Goal: Task Accomplishment & Management: Manage account settings

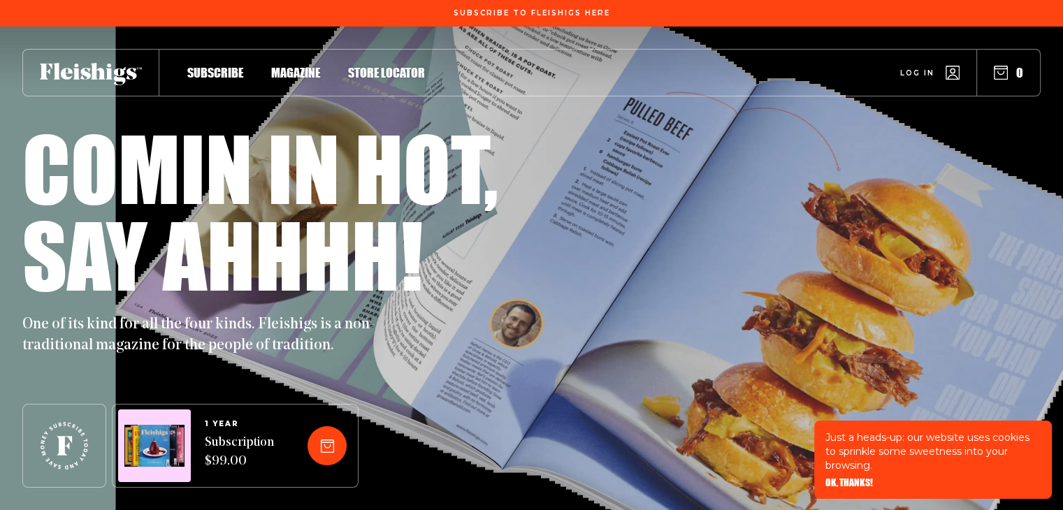
click at [912, 68] on span "Log in" at bounding box center [918, 62] width 34 height 10
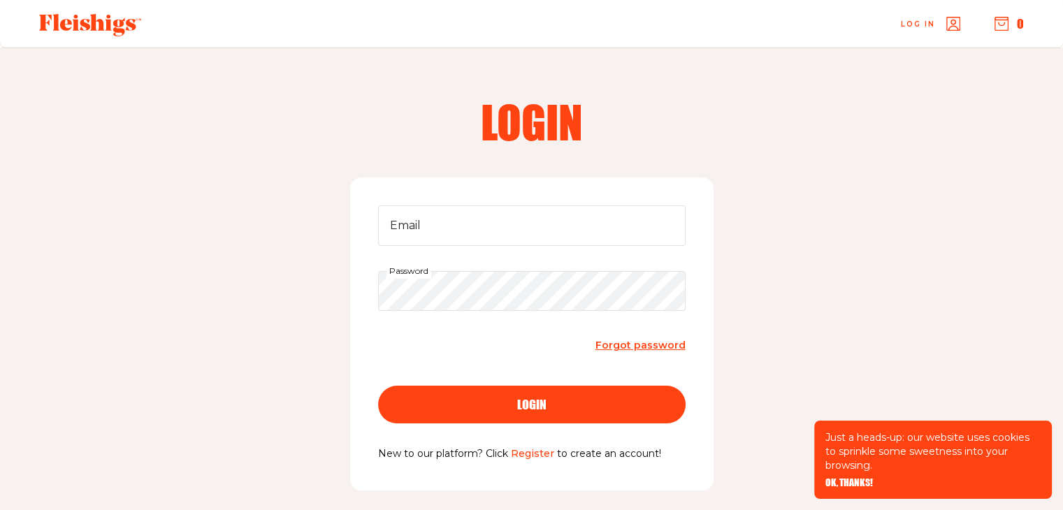
click at [538, 451] on link "Register" at bounding box center [532, 453] width 43 height 13
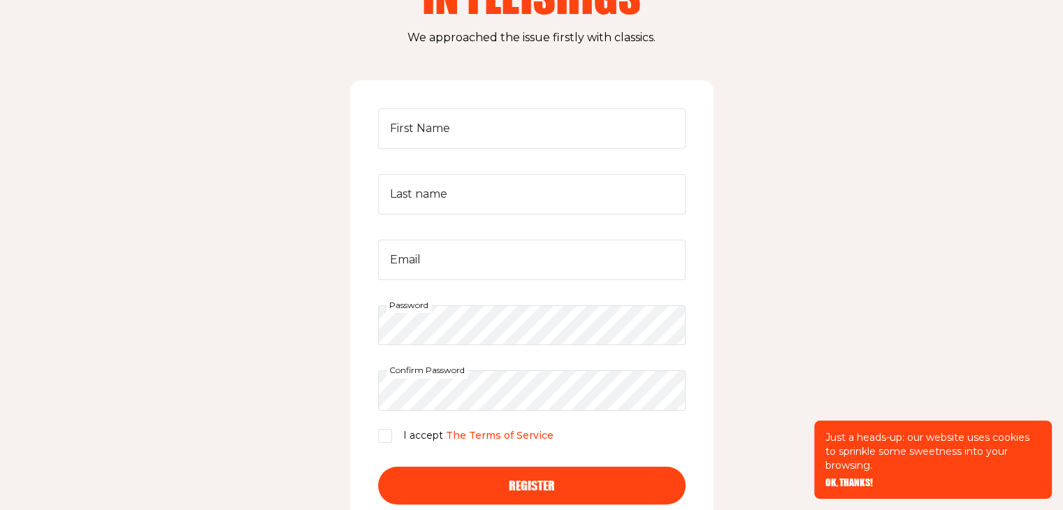
scroll to position [182, 0]
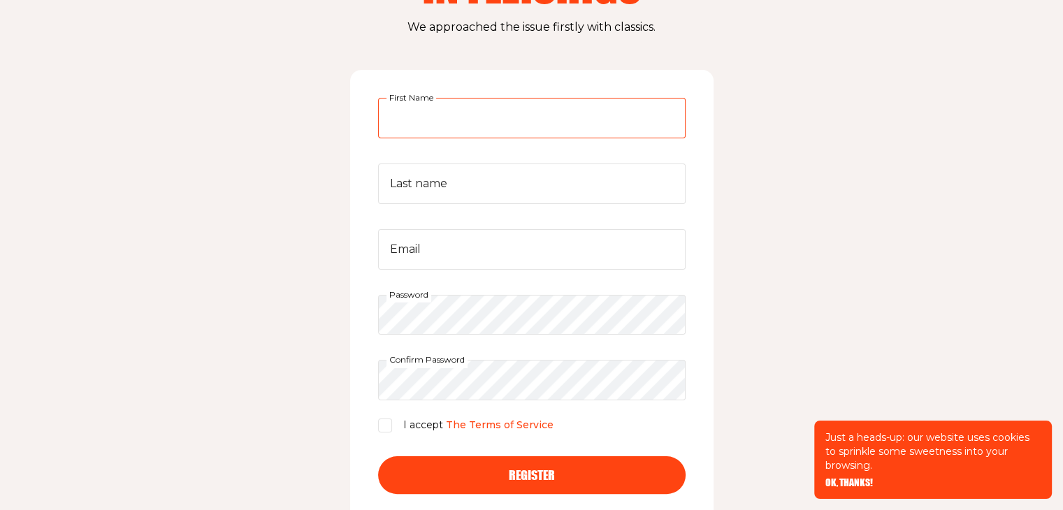
click at [566, 121] on input "First Name" at bounding box center [532, 118] width 308 height 41
type input "racheli"
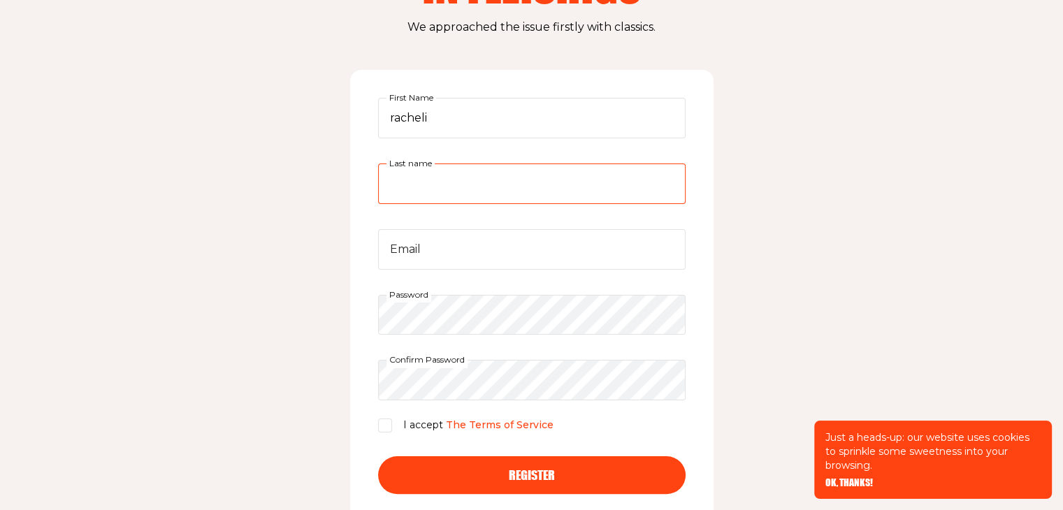
click at [424, 180] on input "Last name" at bounding box center [532, 184] width 308 height 41
type input "laine"
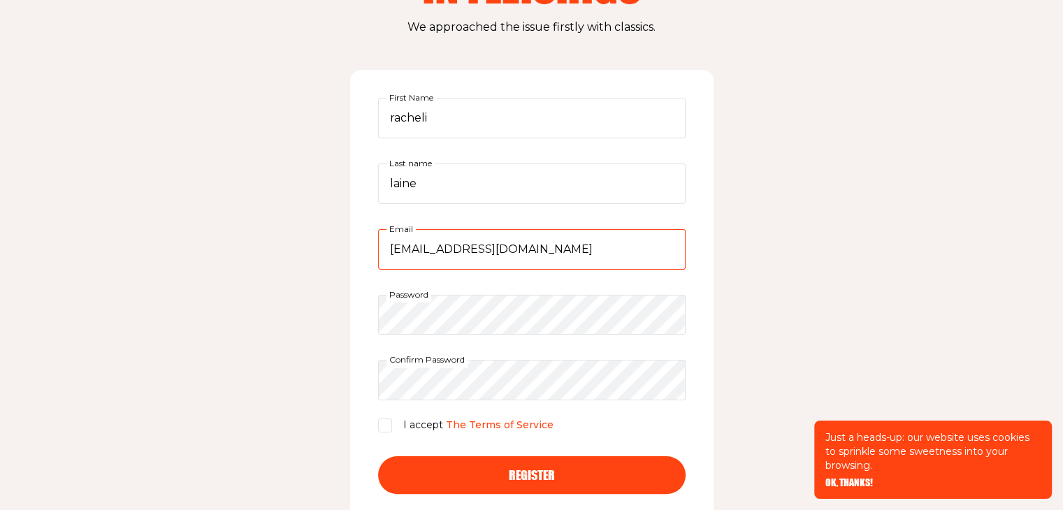
drag, startPoint x: 522, startPoint y: 249, endPoint x: 275, endPoint y: 292, distance: 249.8
click at [275, 292] on div "Create an account in fleishigs We approached the issue firstly with classics. […" at bounding box center [531, 228] width 1063 height 724
type input "[EMAIL_ADDRESS][DOMAIN_NAME]"
click at [385, 424] on input "I accept The Terms of Service" at bounding box center [385, 426] width 14 height 14
checkbox input "true"
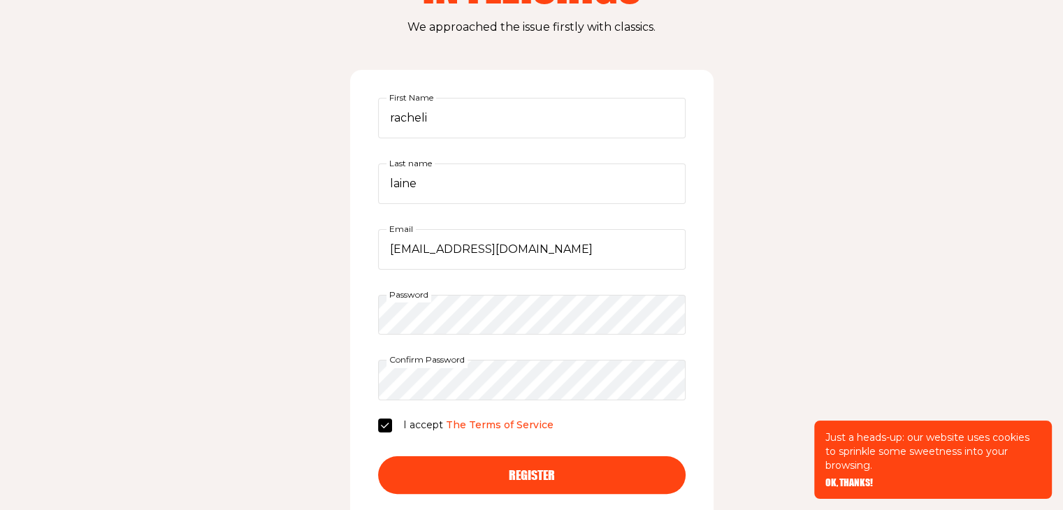
click at [581, 464] on button "Register" at bounding box center [532, 476] width 308 height 38
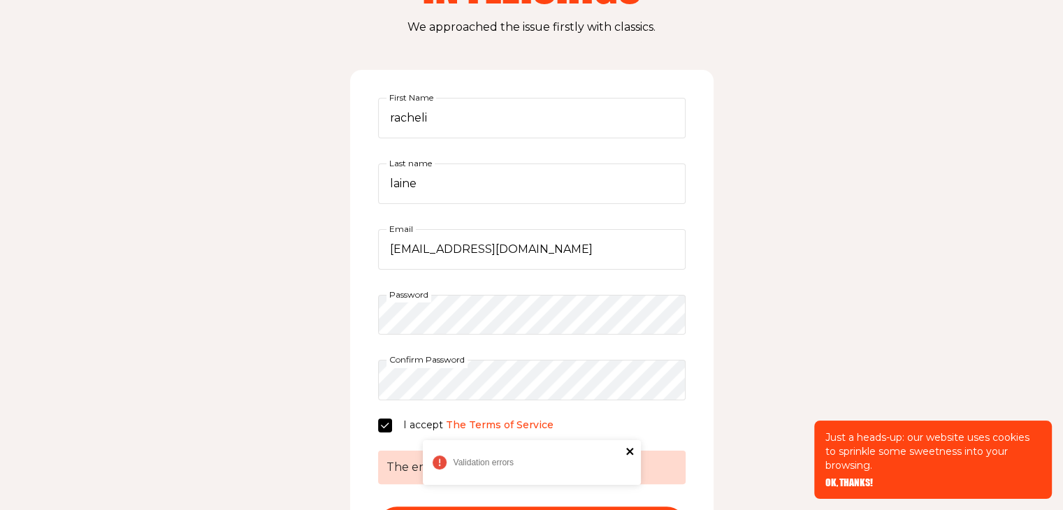
click at [630, 451] on icon "close" at bounding box center [629, 451] width 7 height 7
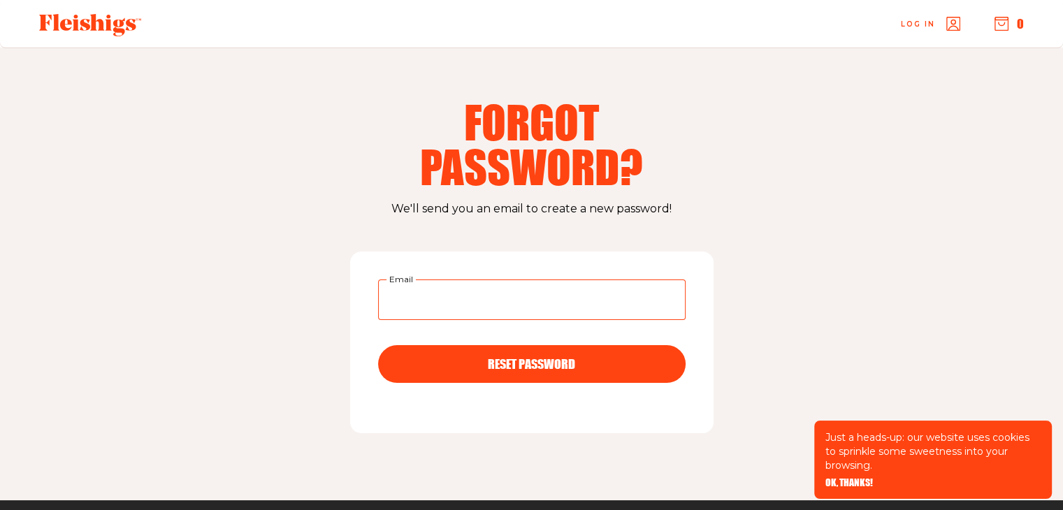
click at [423, 308] on input "Email" at bounding box center [532, 300] width 308 height 41
type input "[EMAIL_ADDRESS][DOMAIN_NAME]"
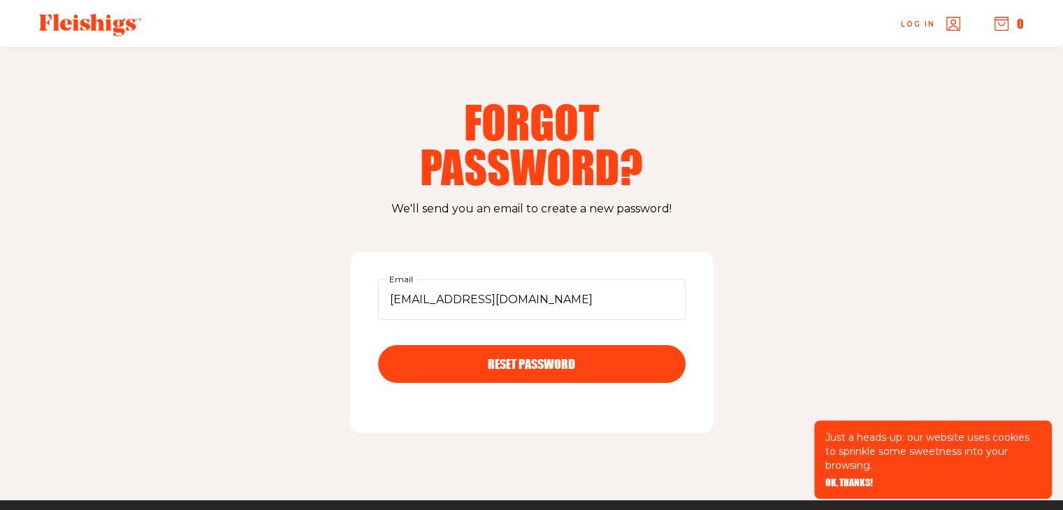
click at [517, 358] on span "RESET PASSWORD" at bounding box center [531, 351] width 87 height 13
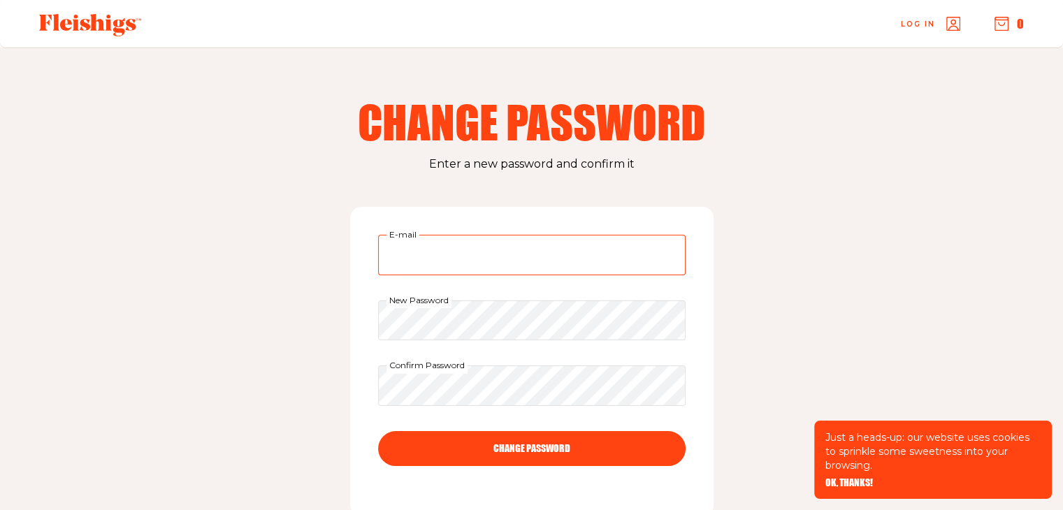
click at [478, 249] on input "E-mail" at bounding box center [532, 255] width 308 height 41
type input "[EMAIL_ADDRESS][DOMAIN_NAME]"
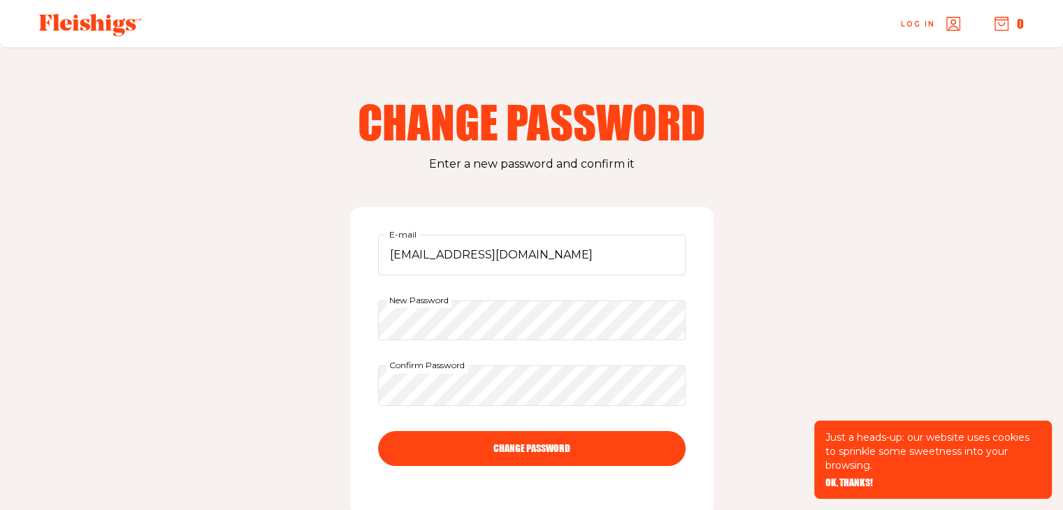
click at [561, 447] on button "CHANGE PASSWORD" at bounding box center [532, 448] width 308 height 35
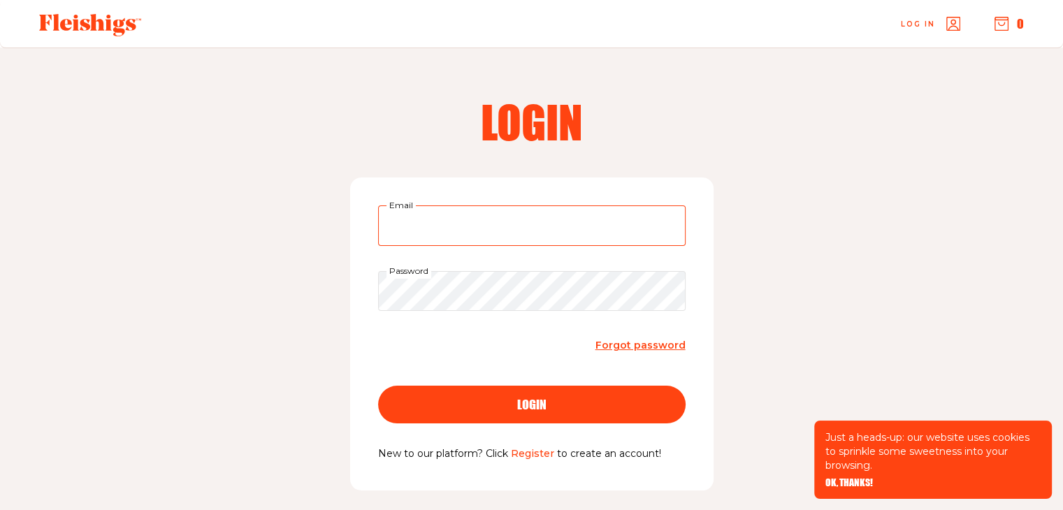
type input "[EMAIL_ADDRESS][DOMAIN_NAME]"
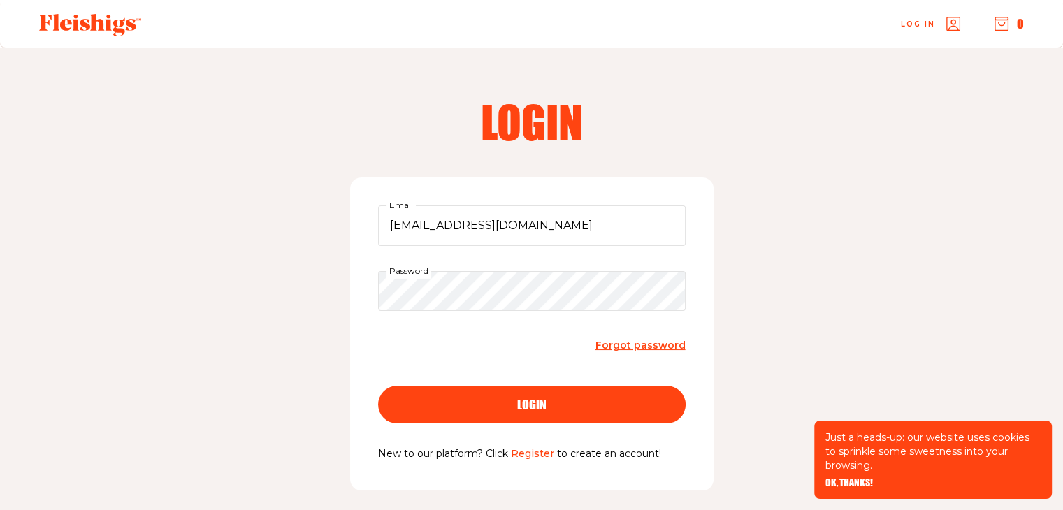
click at [543, 399] on span "login" at bounding box center [531, 392] width 29 height 13
